Goal: Browse casually: Explore the website without a specific task or goal

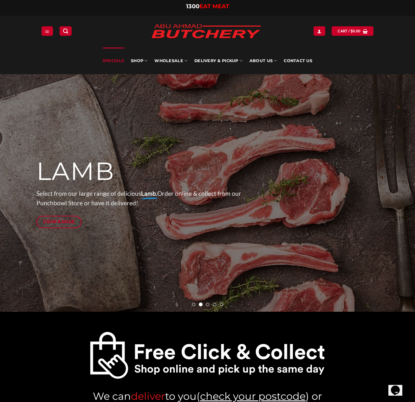
click at [111, 62] on link "Specials" at bounding box center [113, 61] width 21 height 27
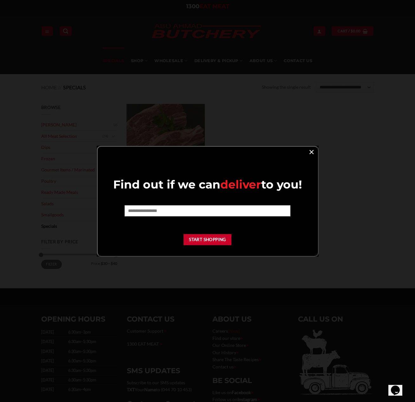
click at [310, 151] on link "×" at bounding box center [311, 151] width 9 height 9
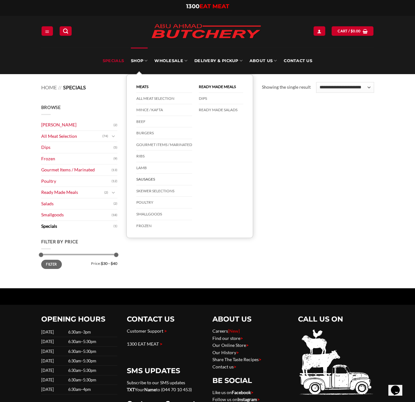
click at [146, 177] on link "Sausages" at bounding box center [164, 180] width 56 height 12
click at [143, 155] on link "Ribs" at bounding box center [164, 156] width 56 height 12
click at [143, 118] on link "Beef" at bounding box center [164, 122] width 56 height 12
